Goal: Complete application form: Complete application form

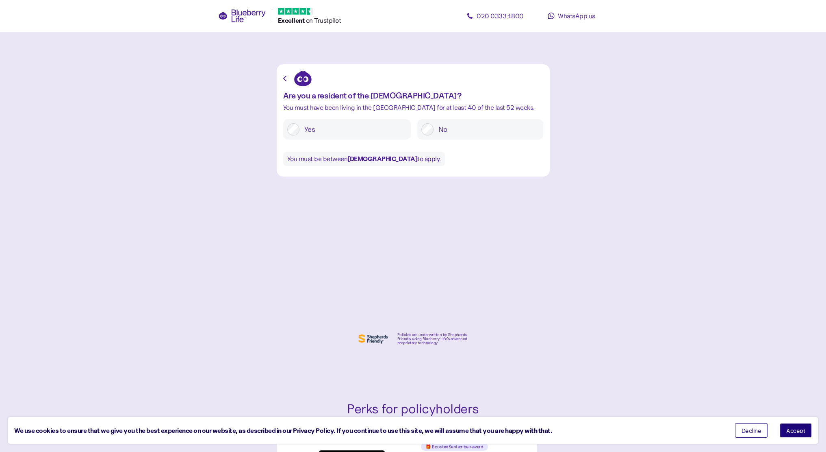
click at [793, 430] on span "Accept" at bounding box center [795, 430] width 19 height 6
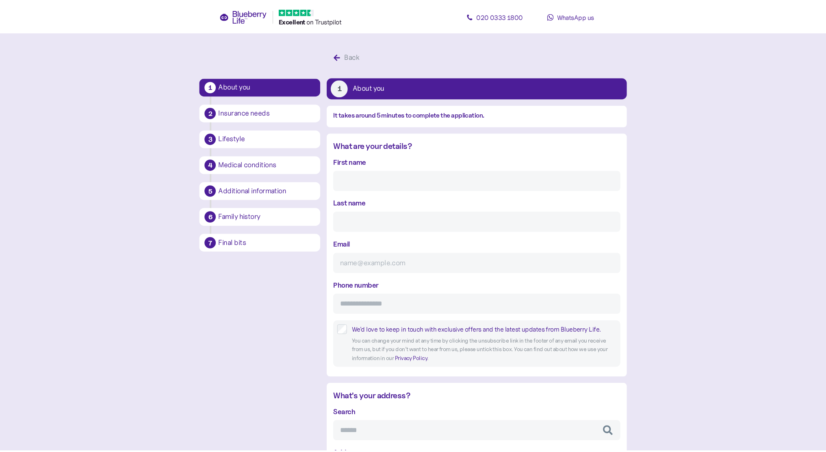
scroll to position [15, 0]
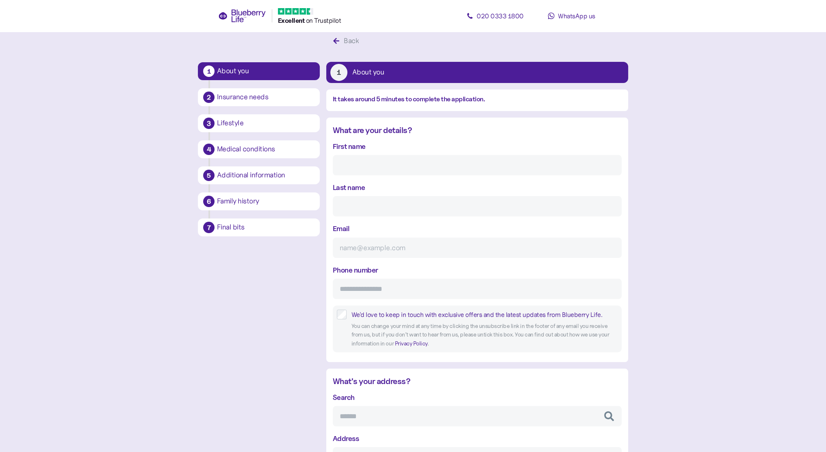
click at [368, 164] on input "First name" at bounding box center [477, 165] width 289 height 20
type input "[PERSON_NAME]"
type input "[EMAIL_ADDRESS][DOMAIN_NAME]"
type input "**********"
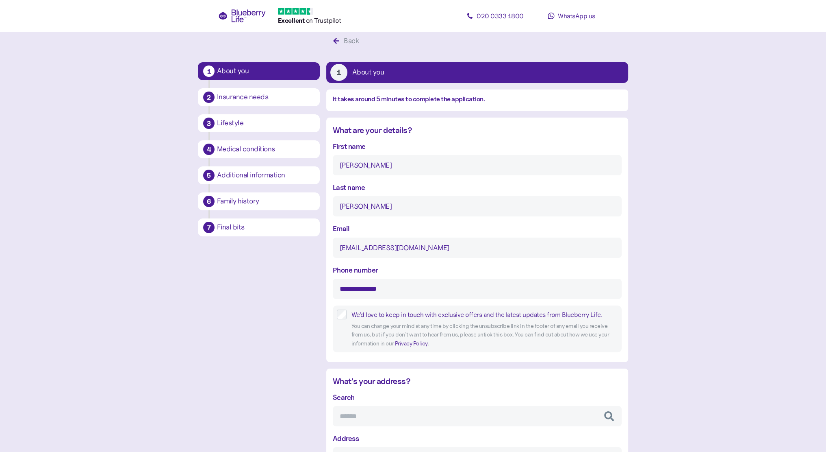
type input "**********"
type input "*******"
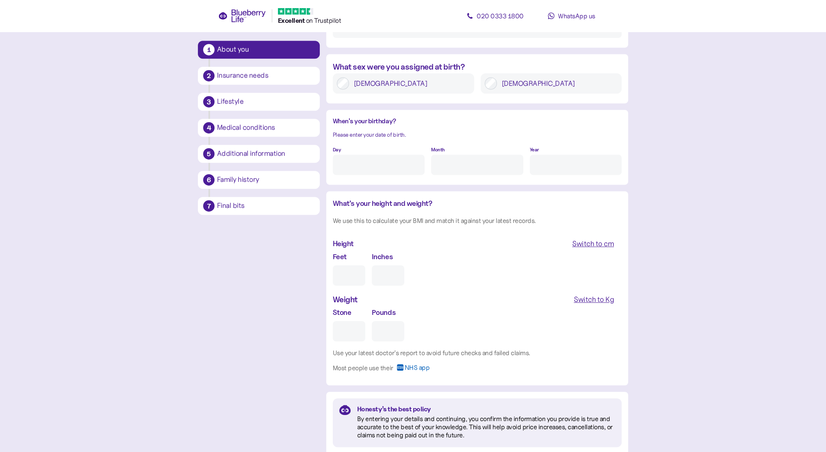
scroll to position [610, 0]
click at [352, 166] on input "Day" at bounding box center [379, 164] width 92 height 20
type input "2"
click at [467, 165] on input "Month" at bounding box center [477, 164] width 92 height 20
type input "9"
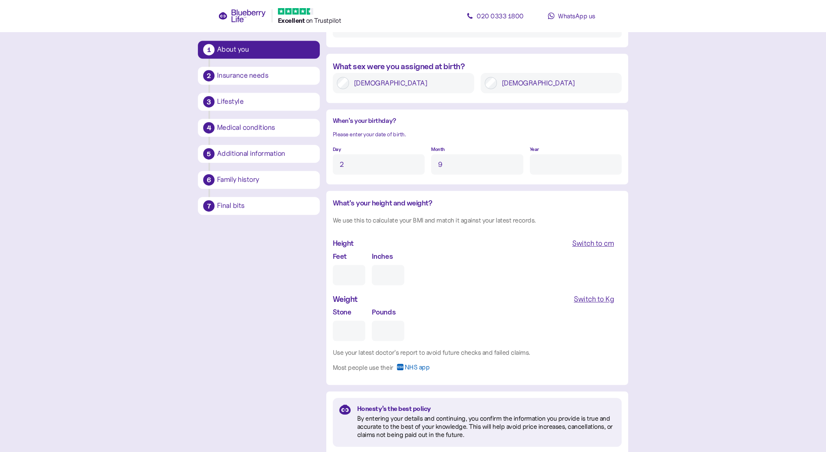
click at [569, 162] on input "Year" at bounding box center [576, 164] width 92 height 20
type input "****"
click at [354, 279] on input "Feet" at bounding box center [349, 275] width 33 height 20
type input "5"
type input "0"
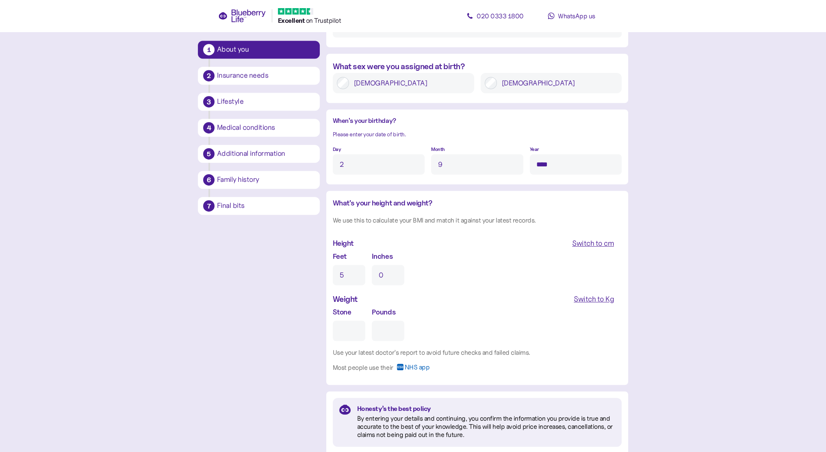
type input "5"
click at [395, 276] on input "0" at bounding box center [388, 275] width 33 height 20
type input "9"
click at [591, 298] on div "Switch to Kg" at bounding box center [594, 298] width 40 height 11
click at [373, 336] on input "Kg" at bounding box center [367, 330] width 69 height 20
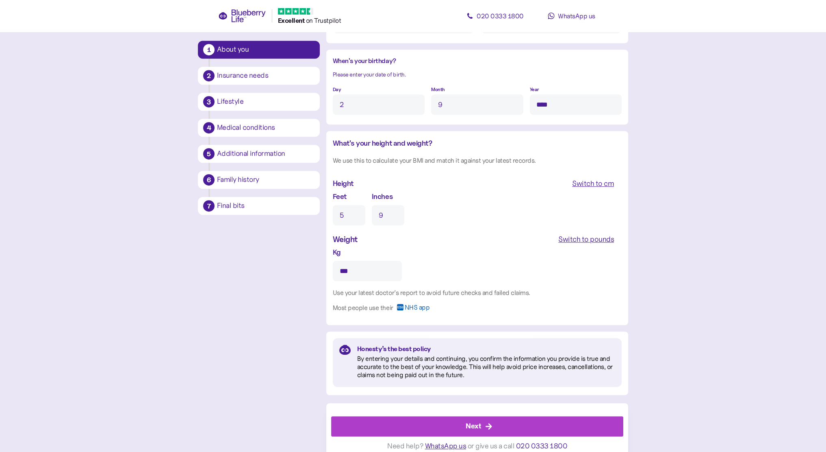
scroll to position [678, 0]
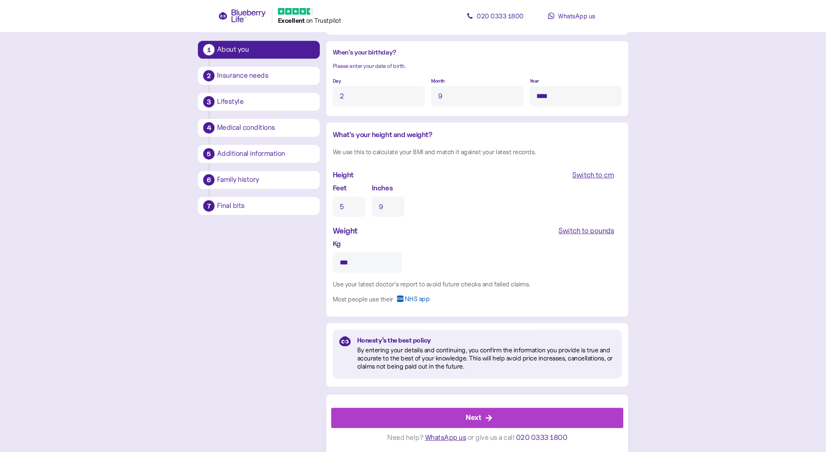
type input "***"
click at [499, 414] on div "Next" at bounding box center [479, 418] width 274 height 20
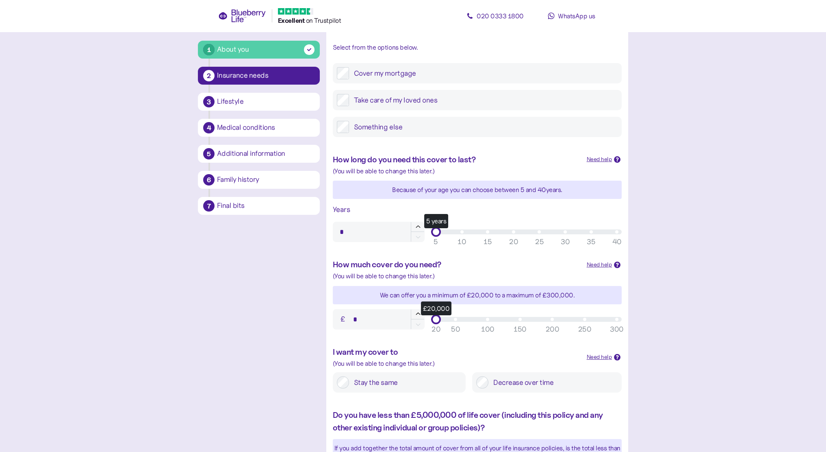
scroll to position [122, 0]
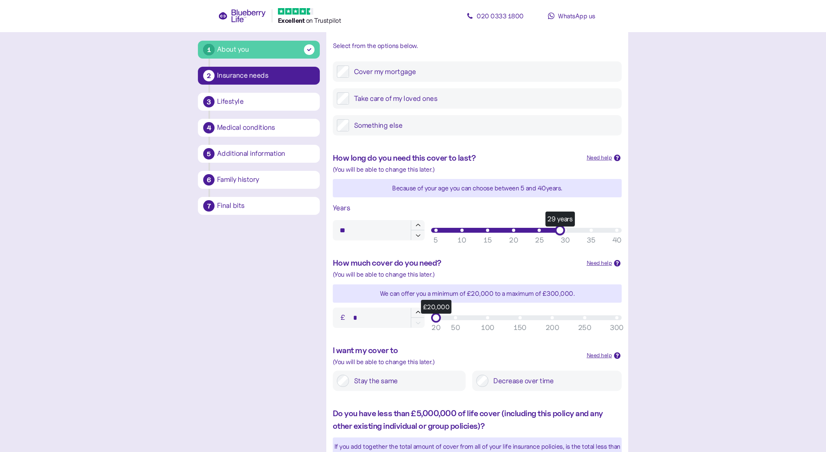
type input "**"
drag, startPoint x: 439, startPoint y: 228, endPoint x: 568, endPoint y: 232, distance: 128.9
click at [568, 232] on div "30 years" at bounding box center [565, 230] width 10 height 10
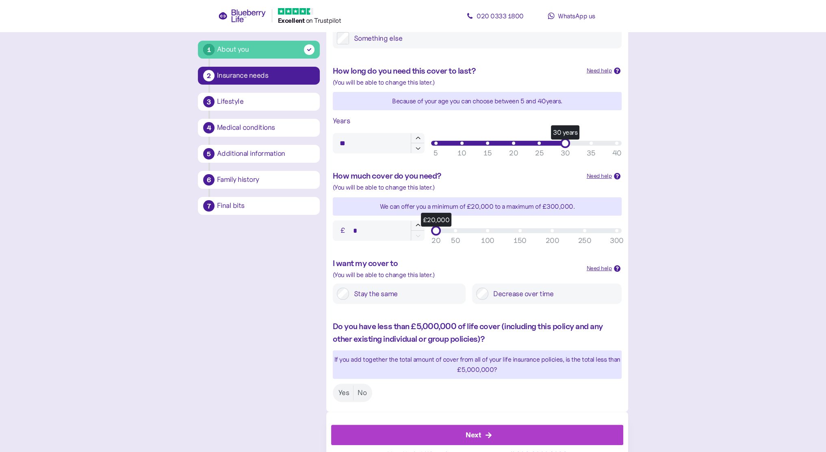
scroll to position [226, 0]
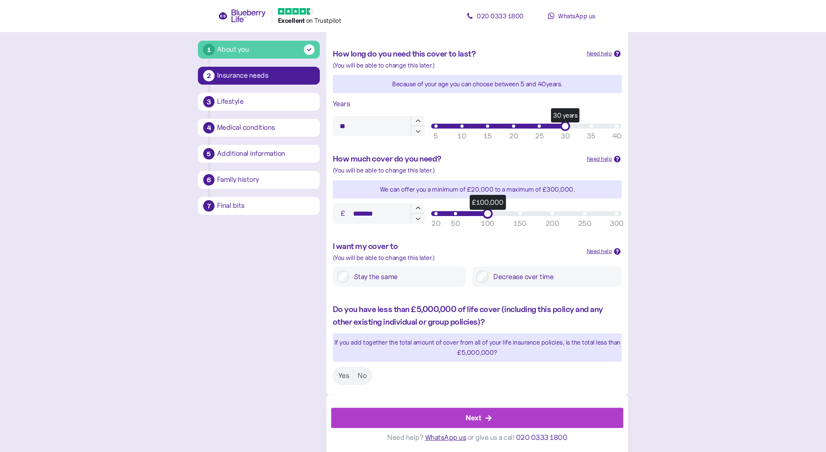
type input "******"
drag, startPoint x: 438, startPoint y: 211, endPoint x: 485, endPoint y: 215, distance: 47.3
click at [485, 215] on div "£99,000" at bounding box center [487, 213] width 10 height 10
click at [618, 250] on icon at bounding box center [617, 251] width 4 height 4
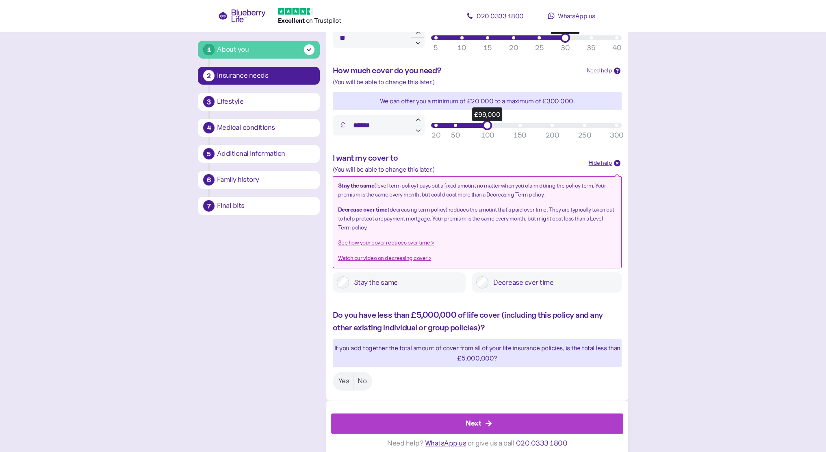
scroll to position [319, 0]
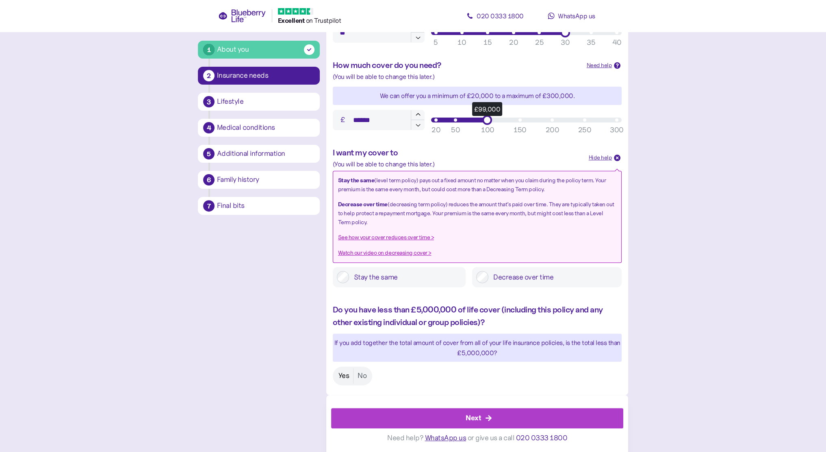
click at [343, 373] on label "Yes" at bounding box center [344, 375] width 19 height 15
click at [475, 414] on div "Next" at bounding box center [473, 417] width 15 height 11
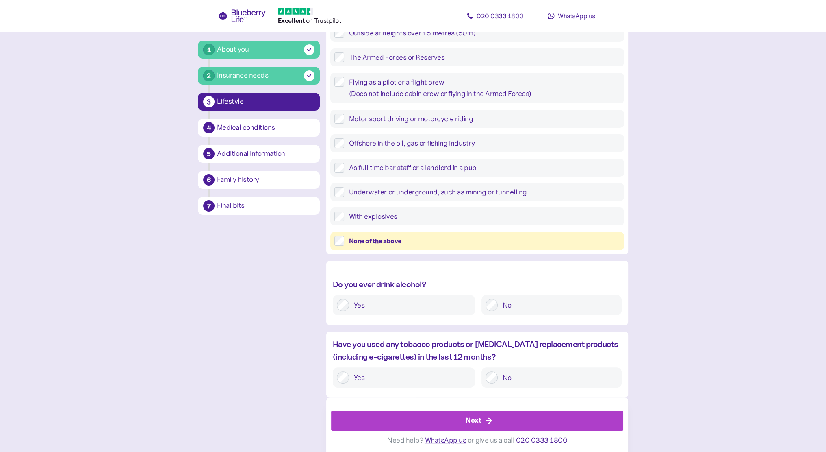
scroll to position [165, 0]
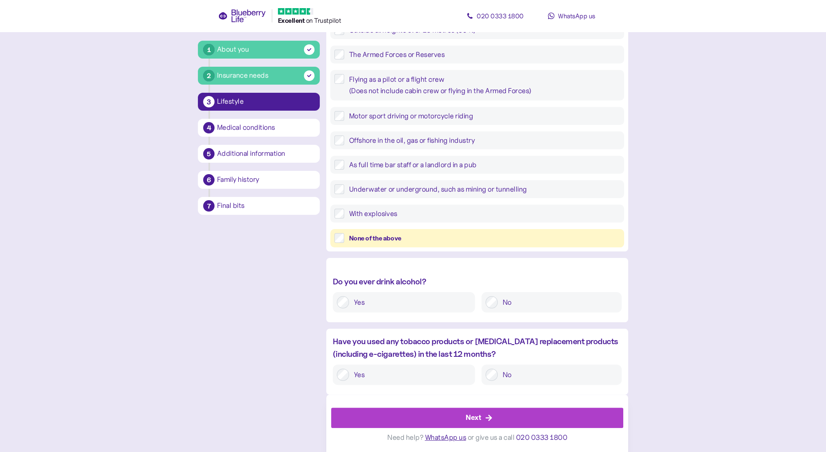
click at [477, 421] on div "Next" at bounding box center [473, 417] width 15 height 11
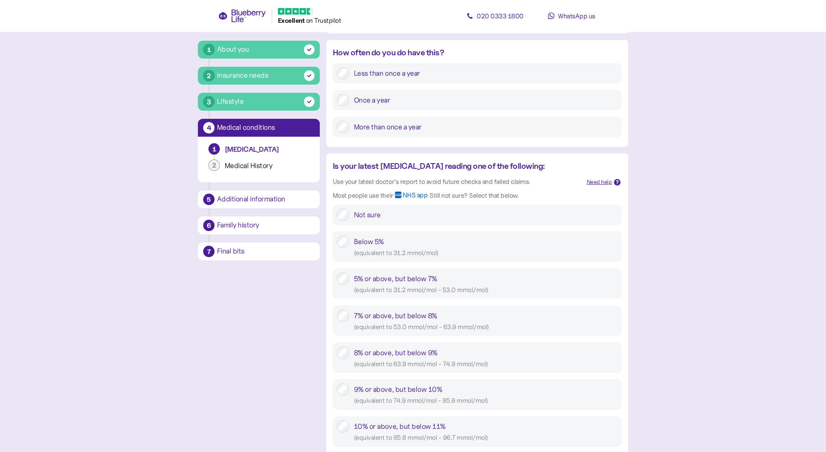
scroll to position [203, 0]
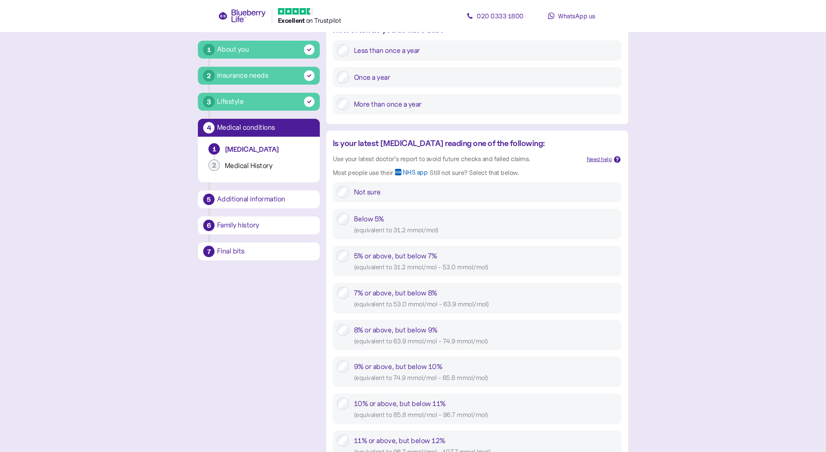
click at [610, 156] on div "Need help" at bounding box center [600, 159] width 26 height 9
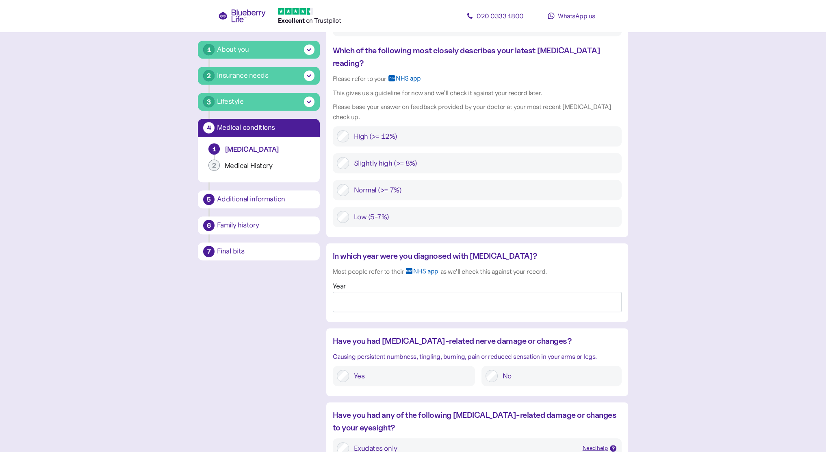
scroll to position [691, 0]
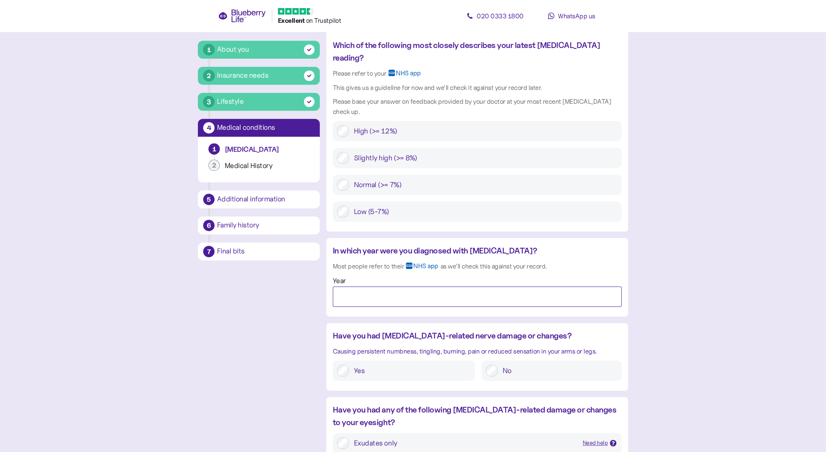
click at [365, 286] on input "Year" at bounding box center [477, 296] width 289 height 20
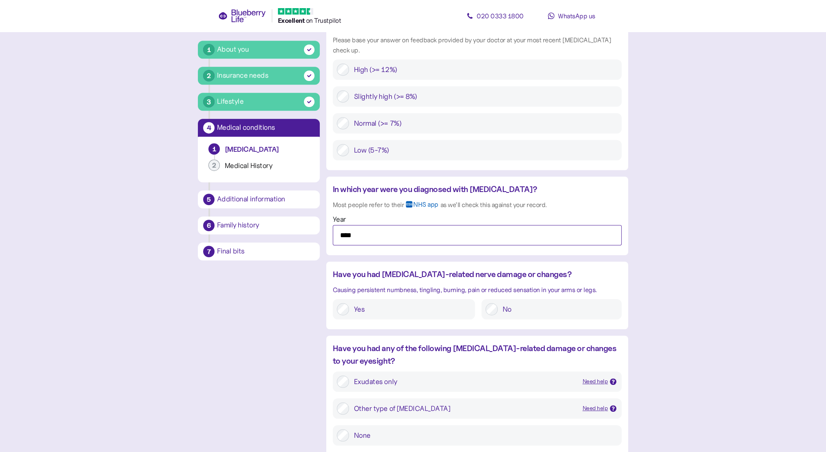
scroll to position [772, 0]
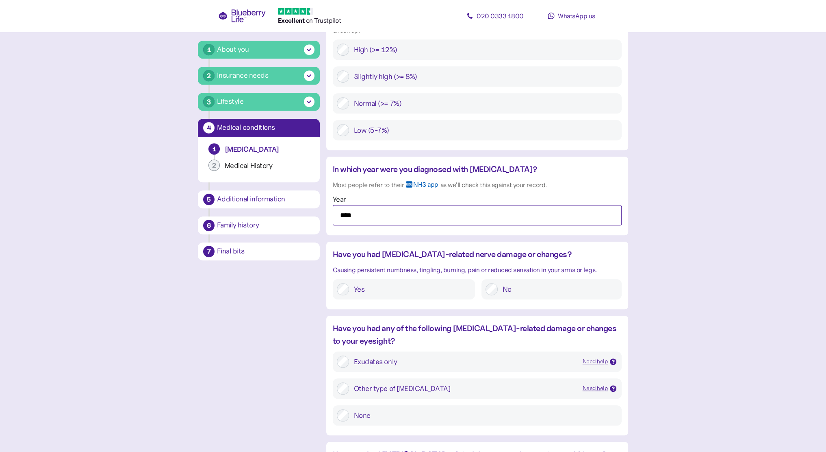
type input "****"
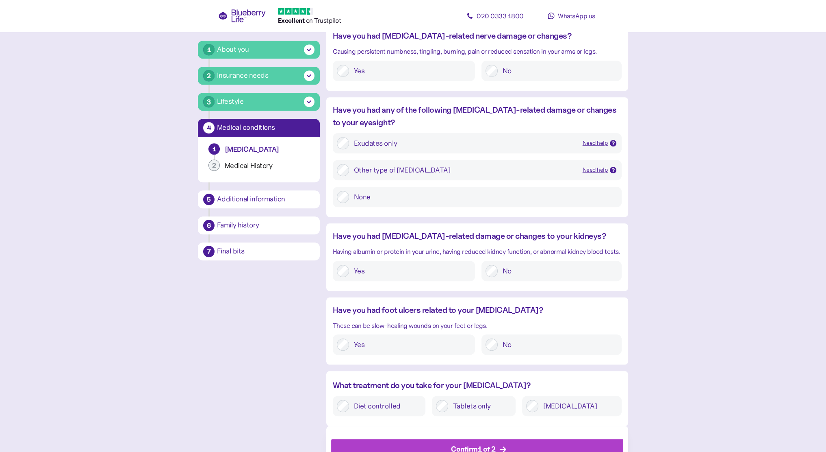
scroll to position [999, 0]
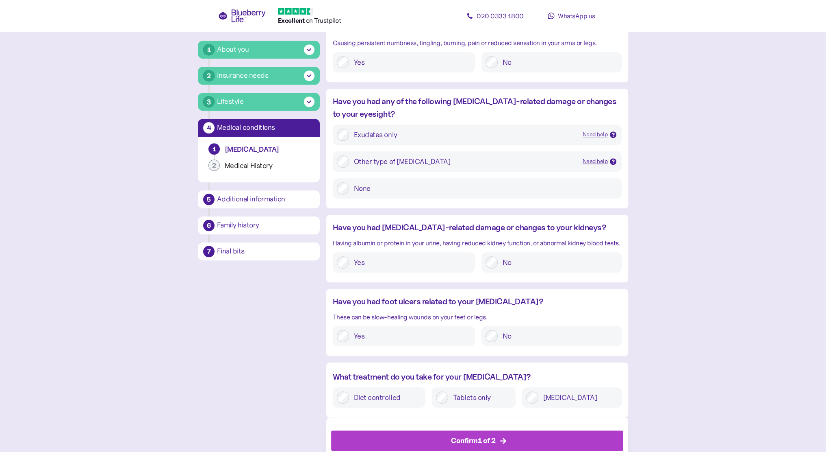
click at [460, 391] on label "Tablets only" at bounding box center [479, 397] width 63 height 12
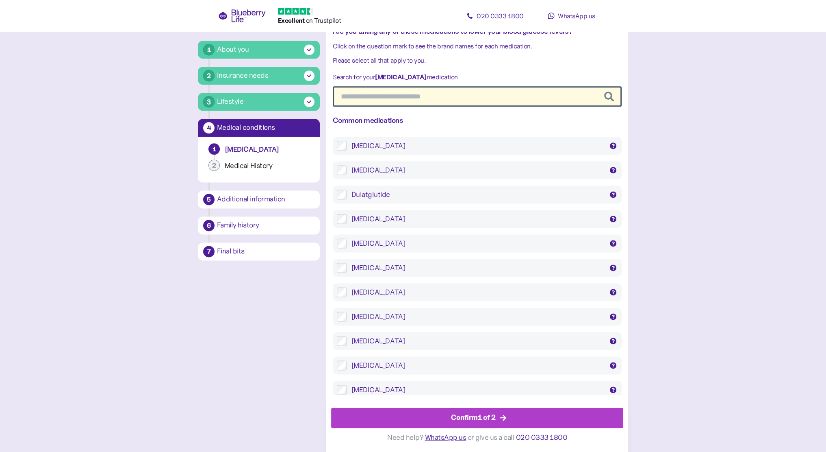
scroll to position [1405, 0]
click at [476, 417] on div "Confirm 1 of 2" at bounding box center [473, 417] width 45 height 11
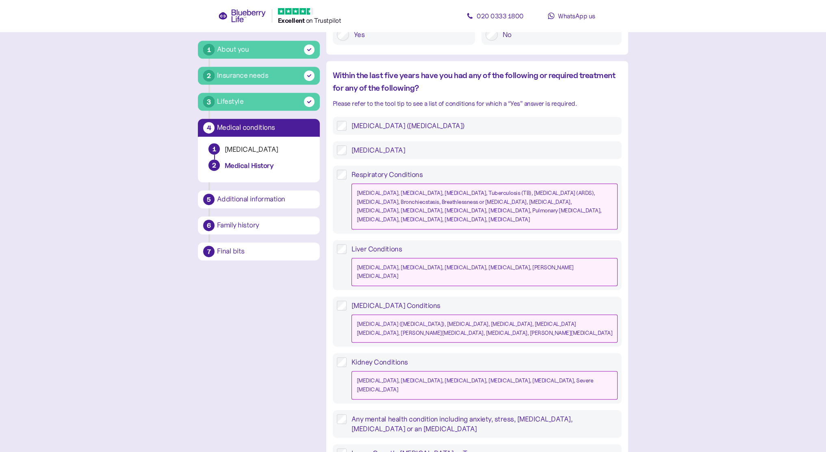
scroll to position [650, 0]
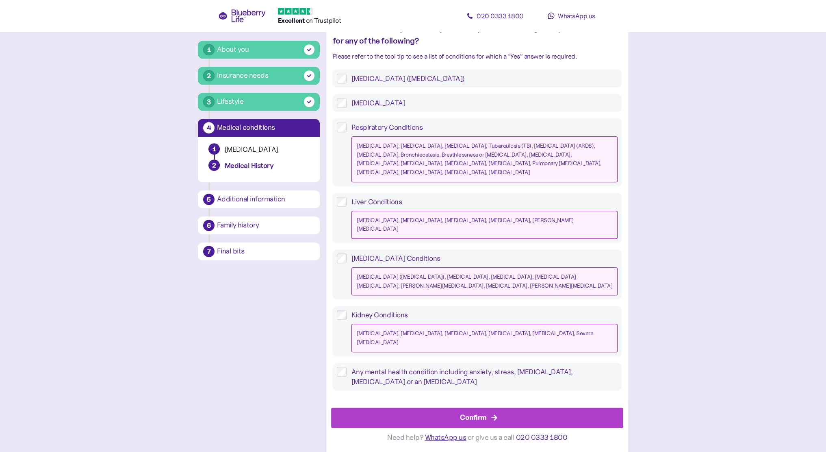
click at [494, 413] on div "Confirm" at bounding box center [479, 418] width 274 height 20
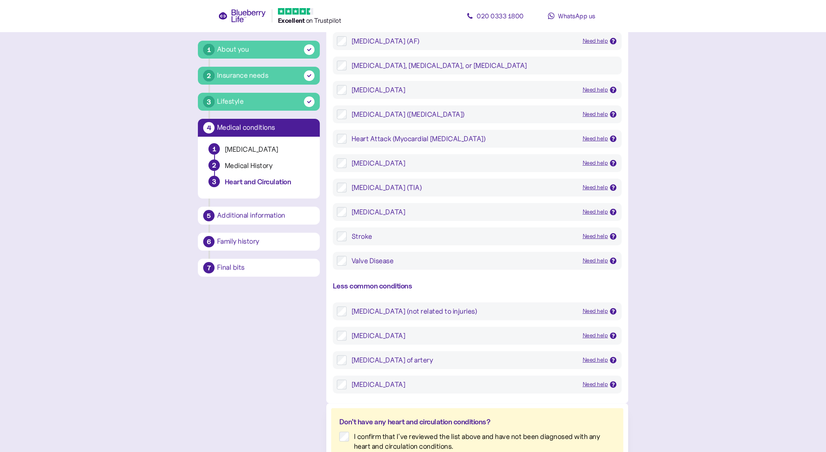
scroll to position [189, 0]
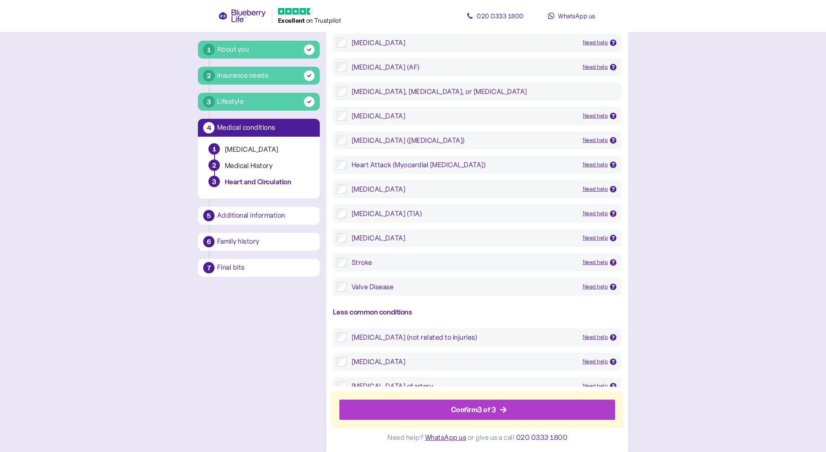
click at [613, 139] on icon at bounding box center [613, 140] width 4 height 4
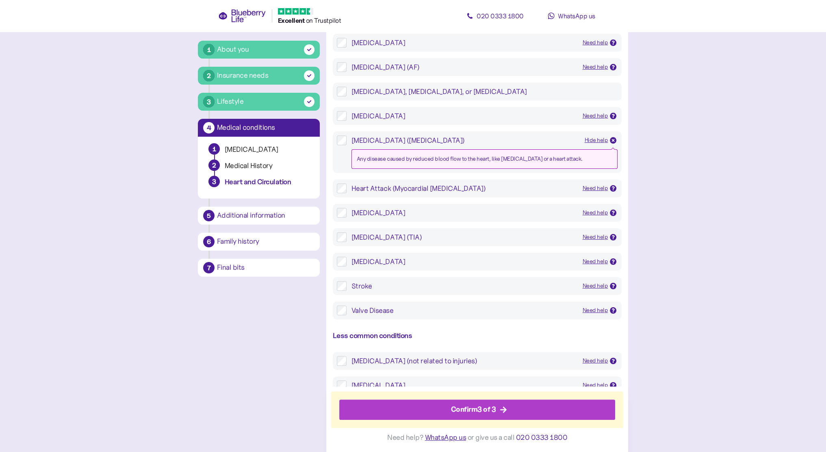
click at [613, 139] on icon at bounding box center [613, 140] width 3 height 3
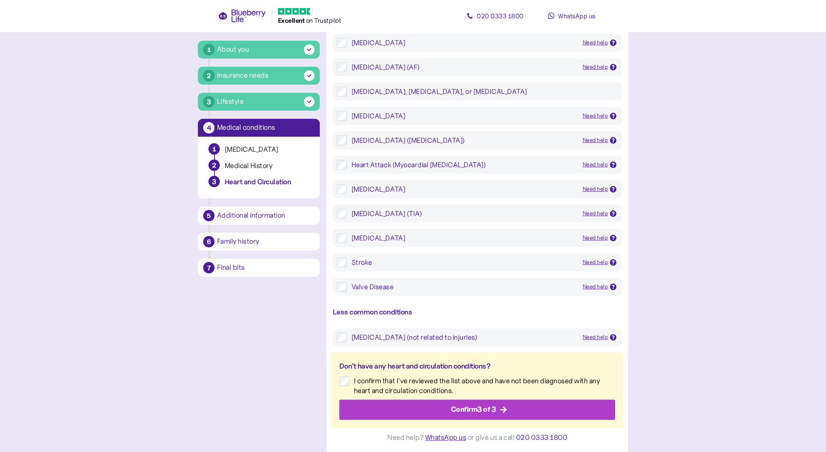
click at [484, 408] on div "Confirm 3 of 3" at bounding box center [473, 409] width 45 height 11
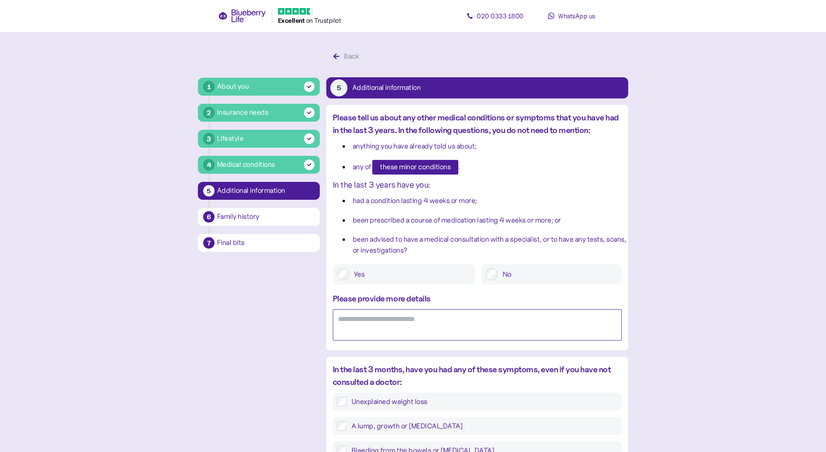
click at [377, 319] on textarea at bounding box center [477, 324] width 289 height 31
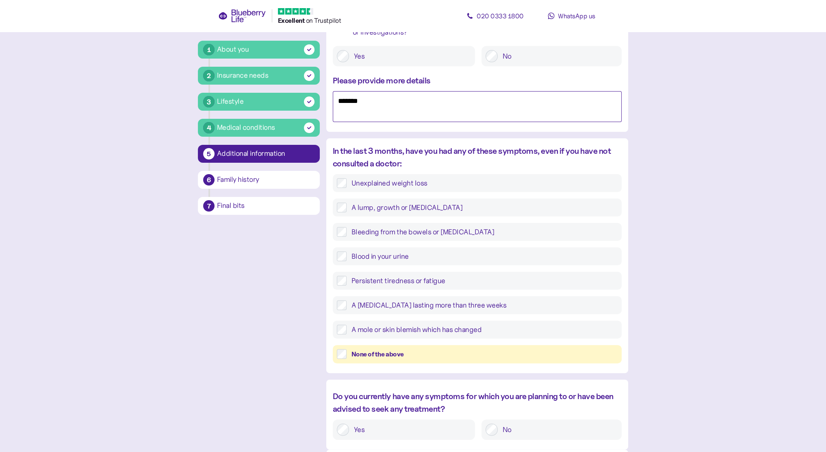
scroll to position [244, 0]
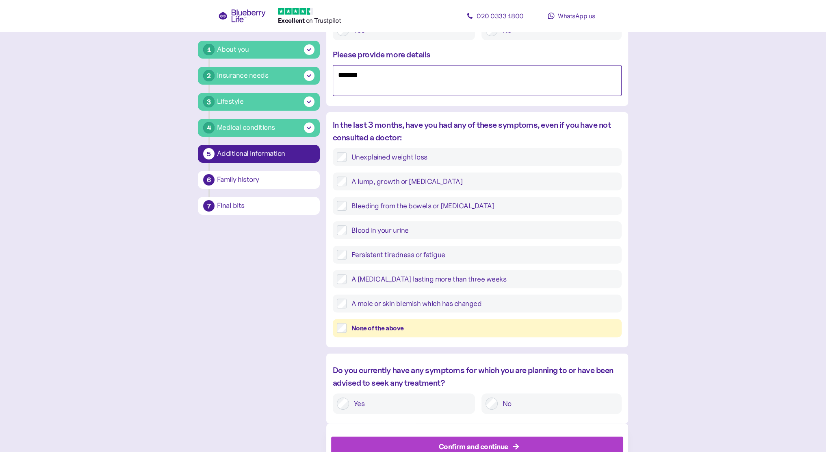
type textarea "*******"
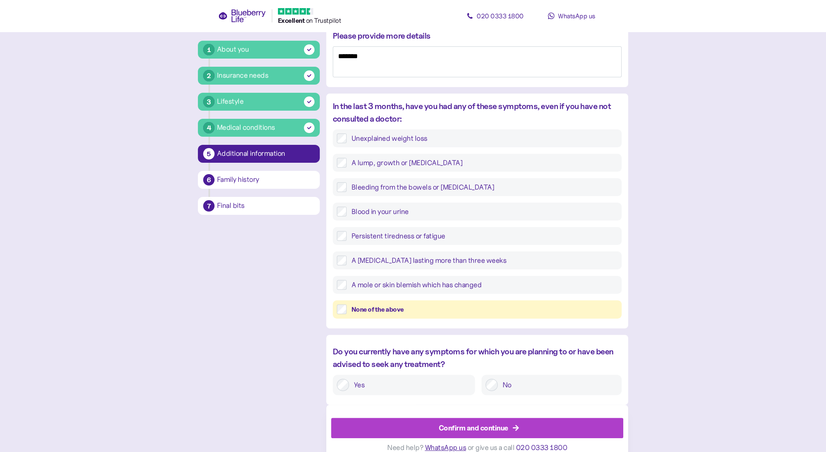
scroll to position [273, 0]
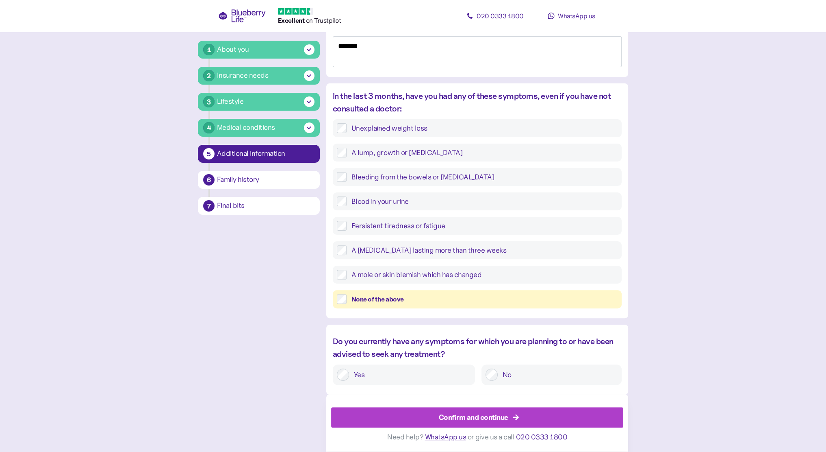
click at [480, 416] on div "Confirm and continue" at bounding box center [474, 417] width 70 height 11
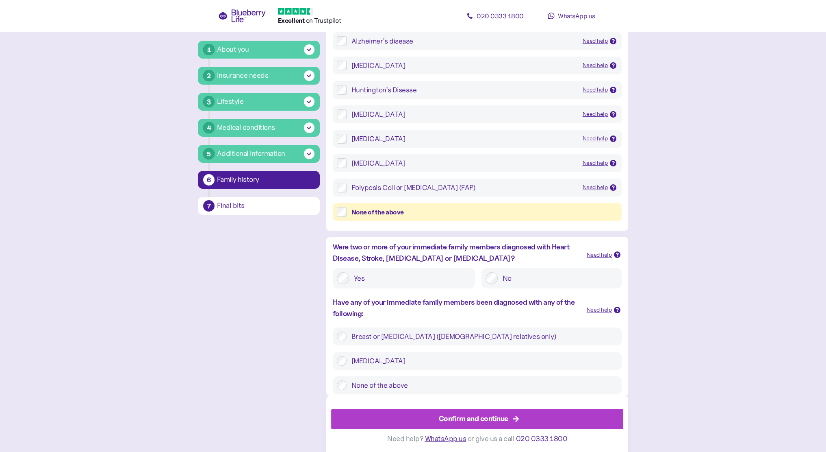
scroll to position [107, 0]
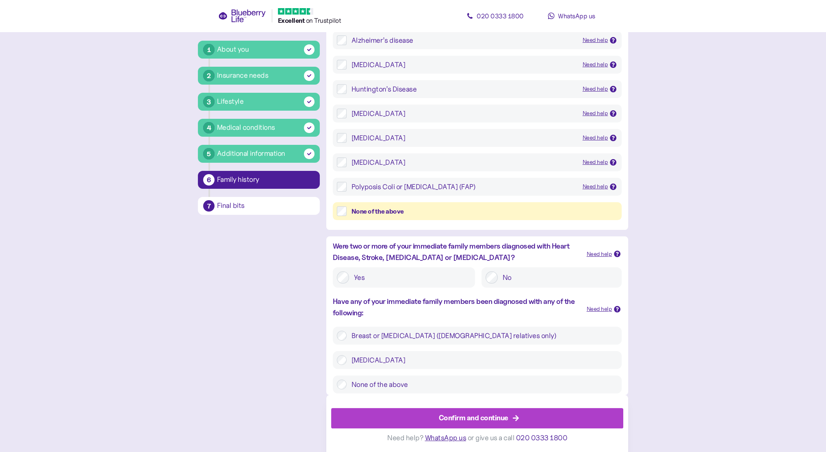
click at [616, 253] on icon at bounding box center [617, 254] width 4 height 4
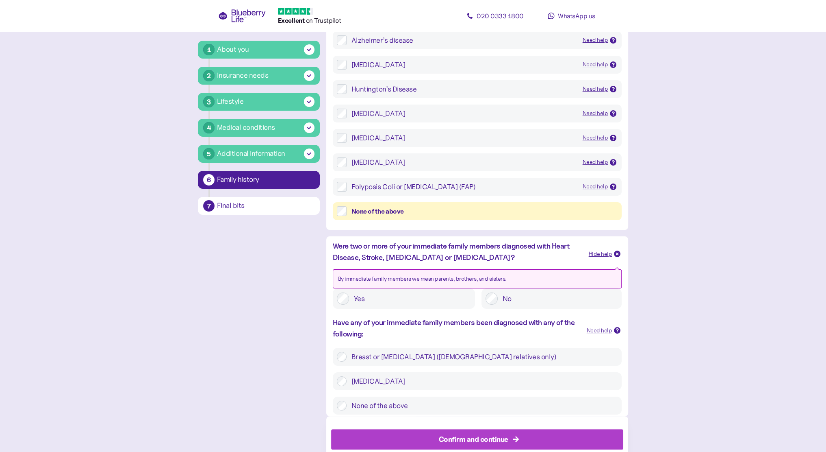
scroll to position [128, 0]
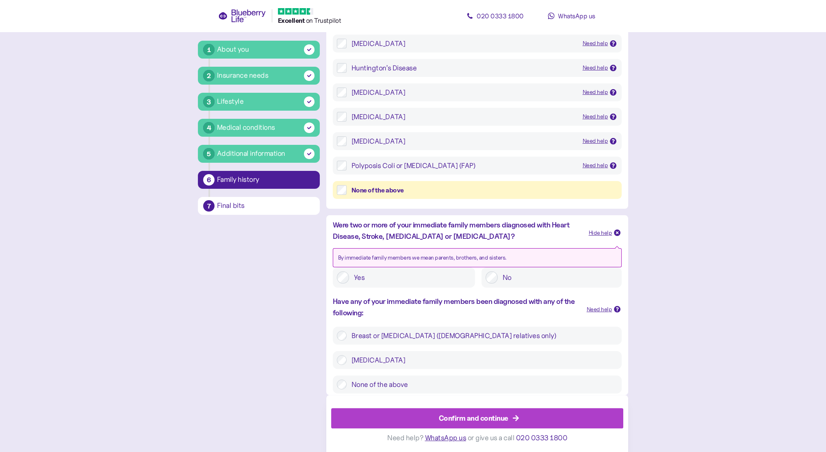
click at [602, 307] on div "Need help" at bounding box center [600, 309] width 26 height 9
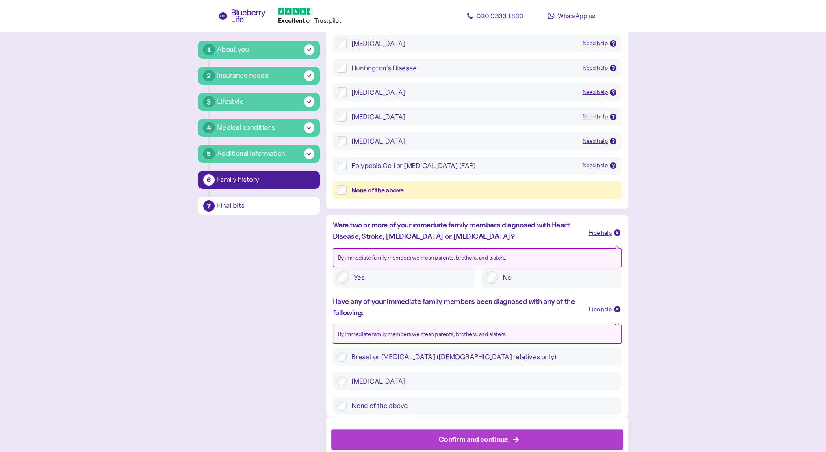
click at [602, 307] on div "Hide help" at bounding box center [601, 309] width 24 height 9
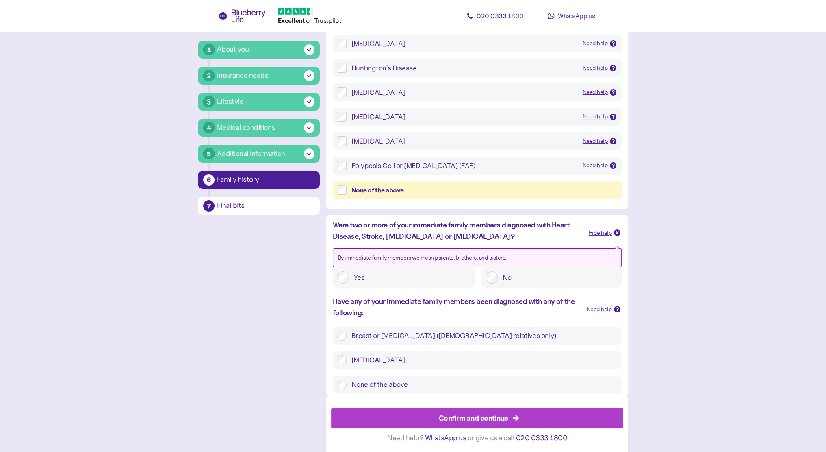
click at [348, 358] on label "[MEDICAL_DATA]" at bounding box center [482, 360] width 271 height 10
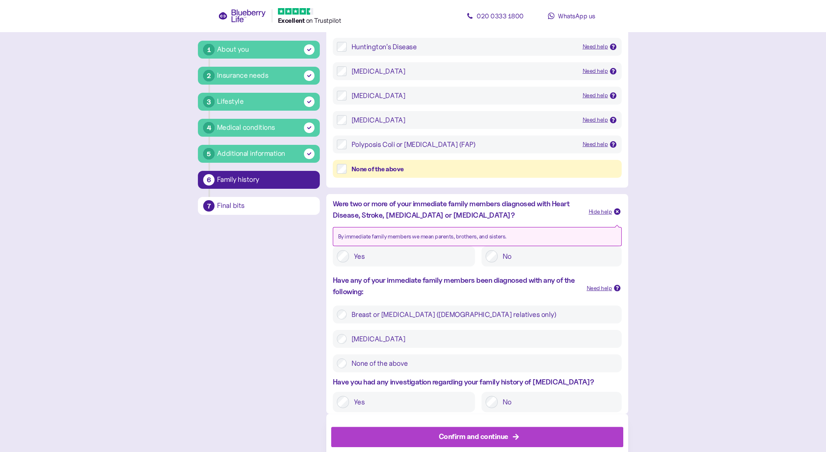
scroll to position [169, 0]
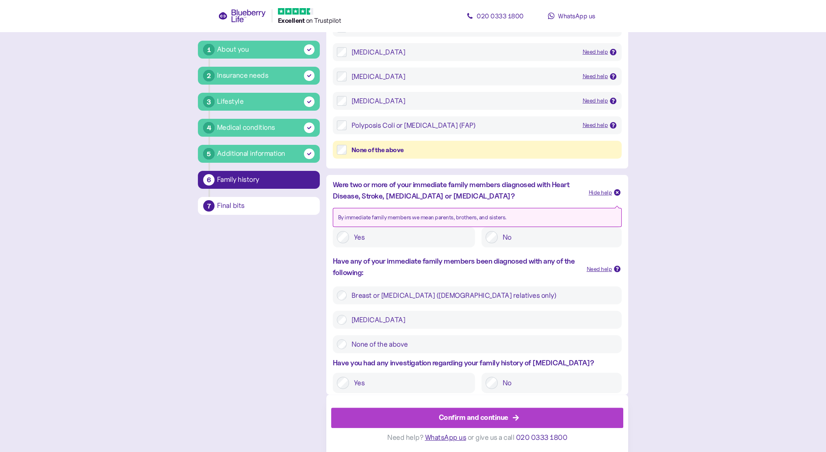
click at [467, 421] on div "Confirm and continue" at bounding box center [474, 417] width 70 height 11
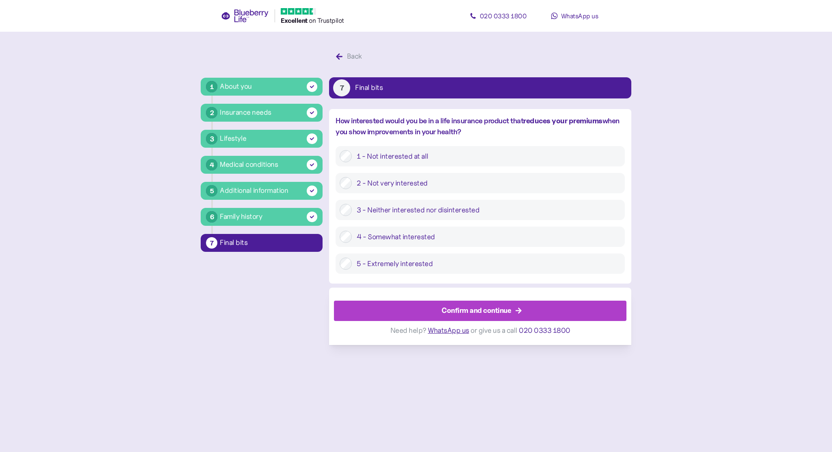
click at [445, 310] on div "Confirm and continue" at bounding box center [477, 310] width 70 height 11
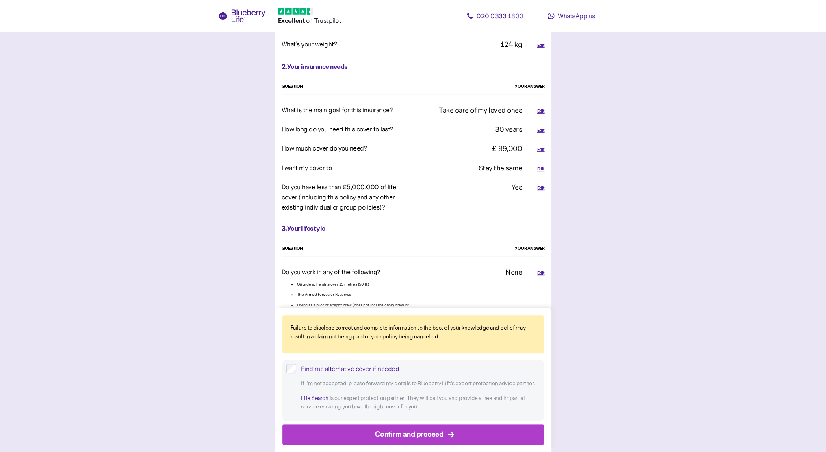
scroll to position [488, 0]
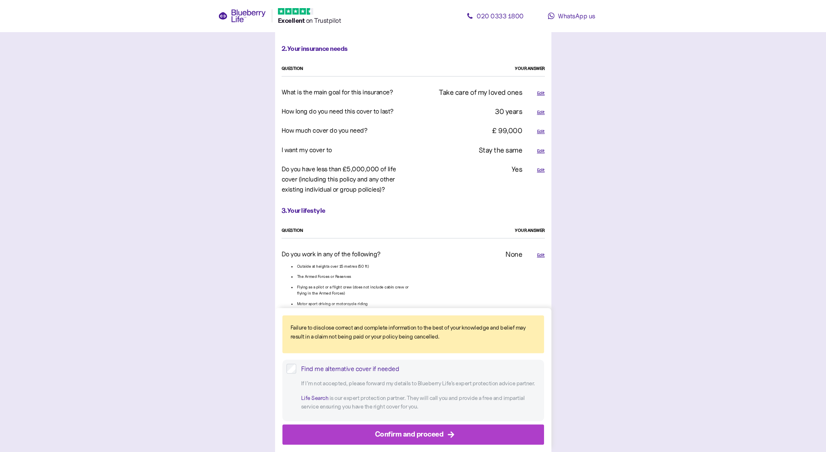
click at [409, 438] on div "Confirm and proceed" at bounding box center [409, 433] width 69 height 11
